Goal: Transaction & Acquisition: Subscribe to service/newsletter

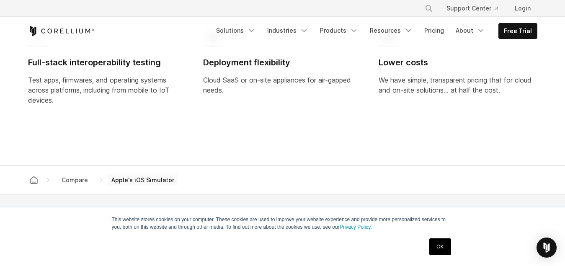
scroll to position [755, 0]
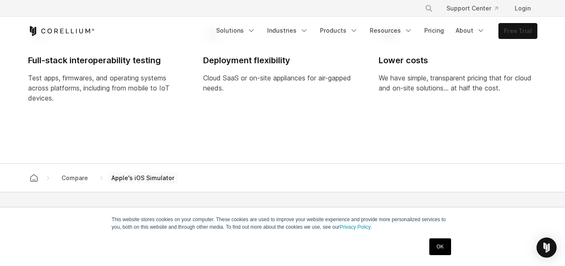
click at [510, 35] on link "Free Trial" at bounding box center [518, 30] width 38 height 15
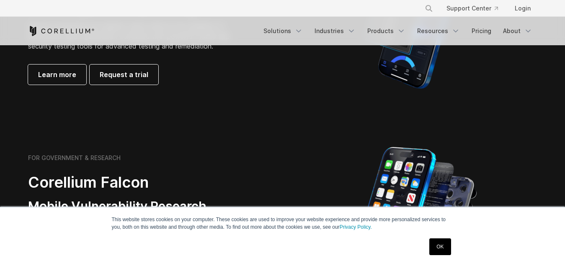
scroll to position [252, 0]
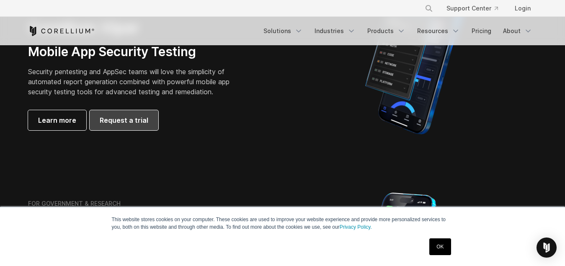
click at [136, 124] on span "Request a trial" at bounding box center [124, 120] width 49 height 10
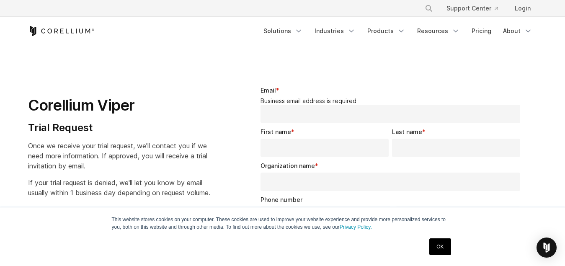
select select "**"
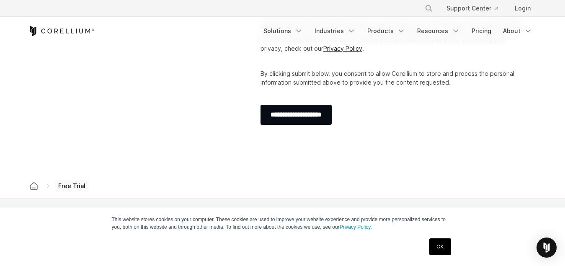
scroll to position [377, 0]
